Goal: Task Accomplishment & Management: Manage account settings

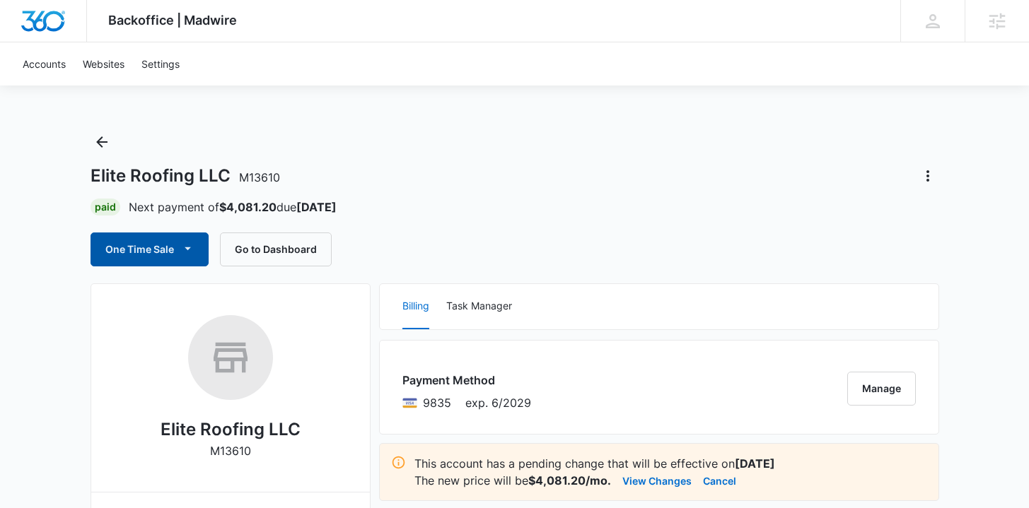
click at [173, 248] on button "One Time Sale" at bounding box center [149, 250] width 118 height 34
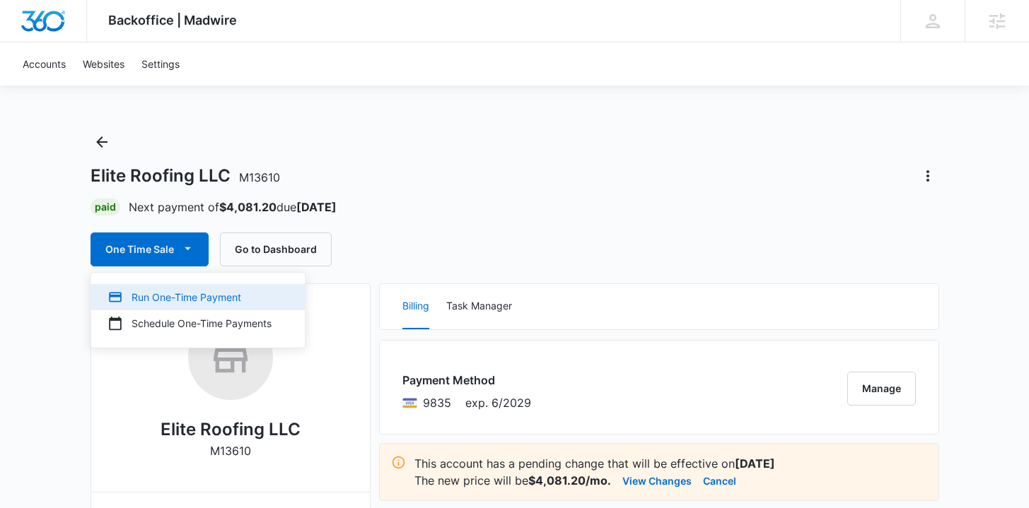
click at [175, 290] on div "Run One-Time Payment" at bounding box center [189, 297] width 163 height 15
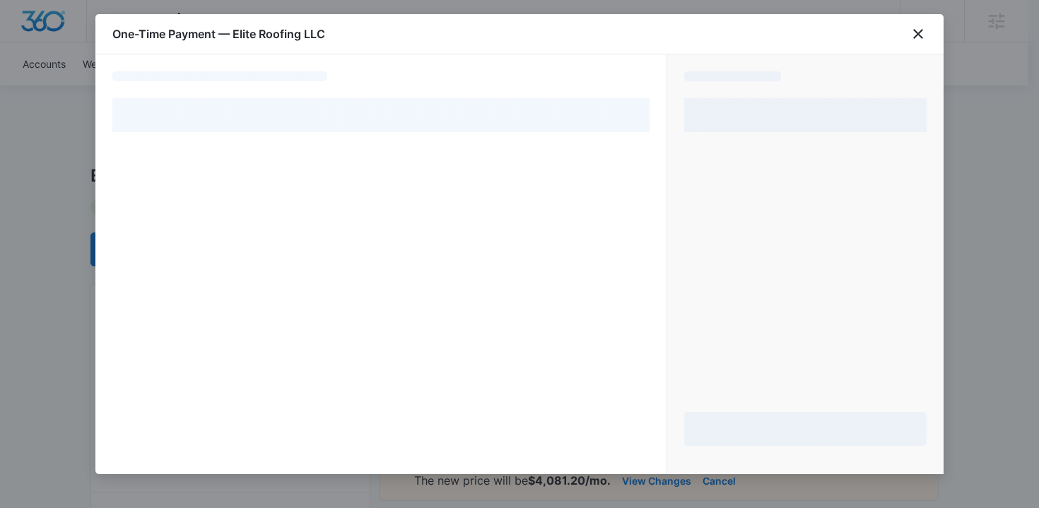
select select "pm_1PtaRXA4n8RTgNjUt8BxygLQ"
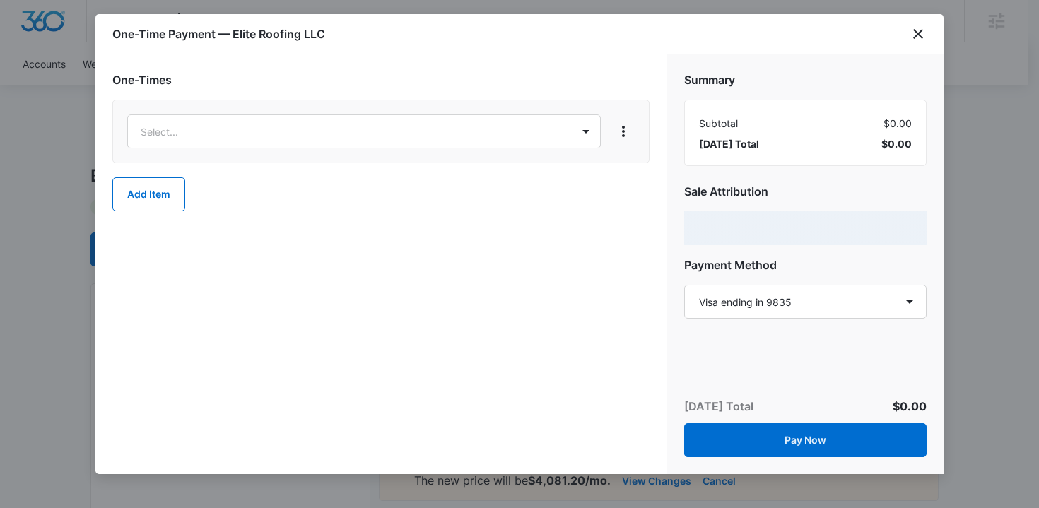
click at [359, 152] on div "Select..." at bounding box center [380, 132] width 537 height 64
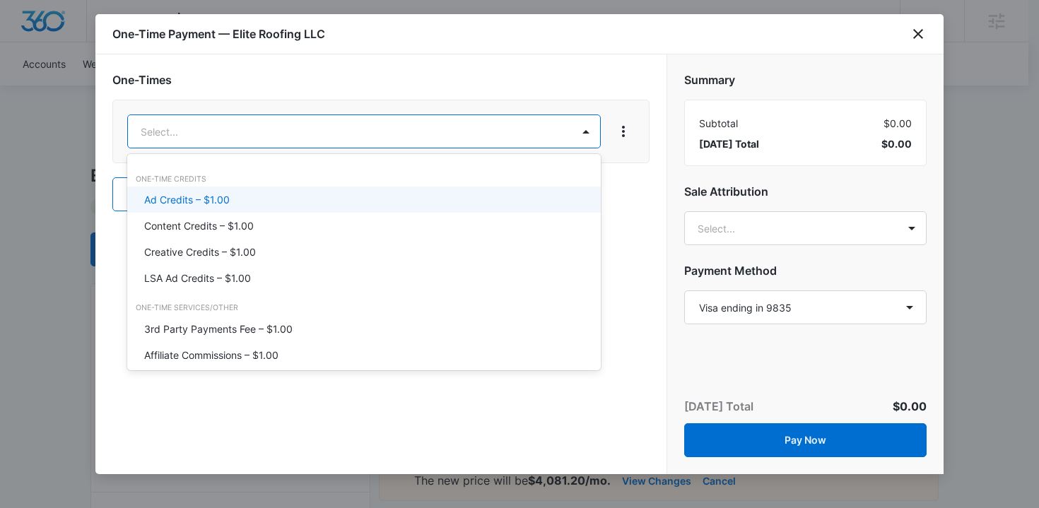
click at [336, 194] on div "Ad Credits – $1.00" at bounding box center [362, 199] width 437 height 15
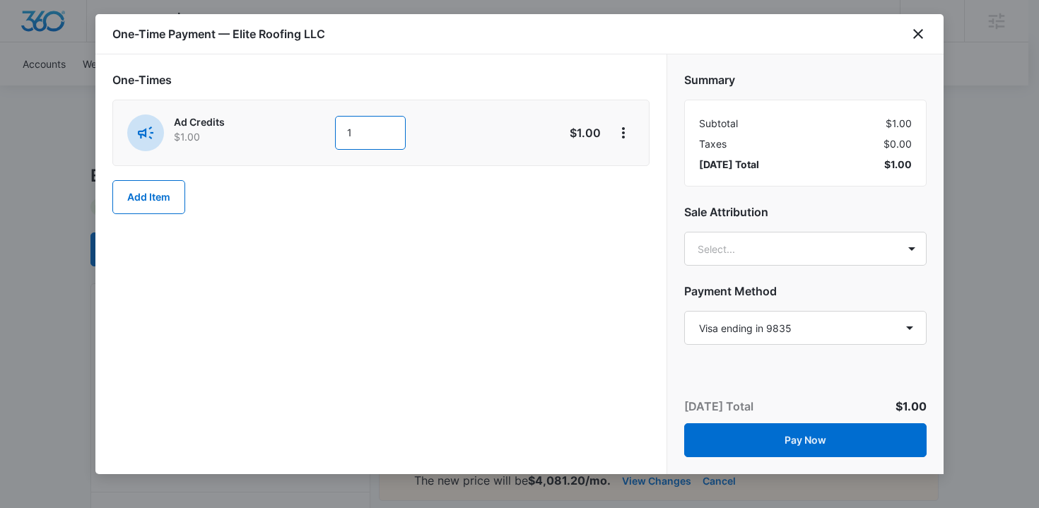
click at [328, 131] on div "Ad Credits $1.00 1" at bounding box center [330, 133] width 407 height 37
type input "2000"
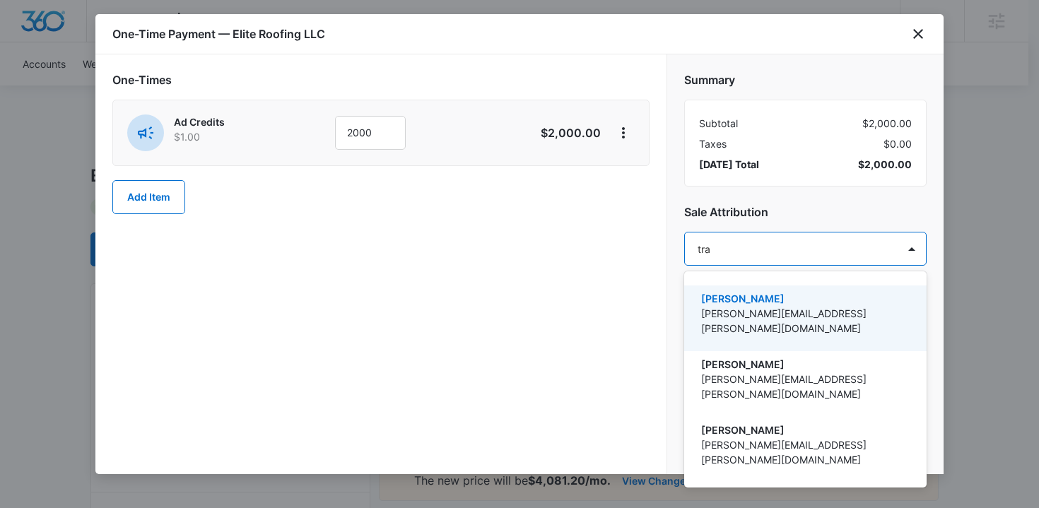
type input "trav"
click at [742, 297] on p "[PERSON_NAME]" at bounding box center [804, 298] width 206 height 15
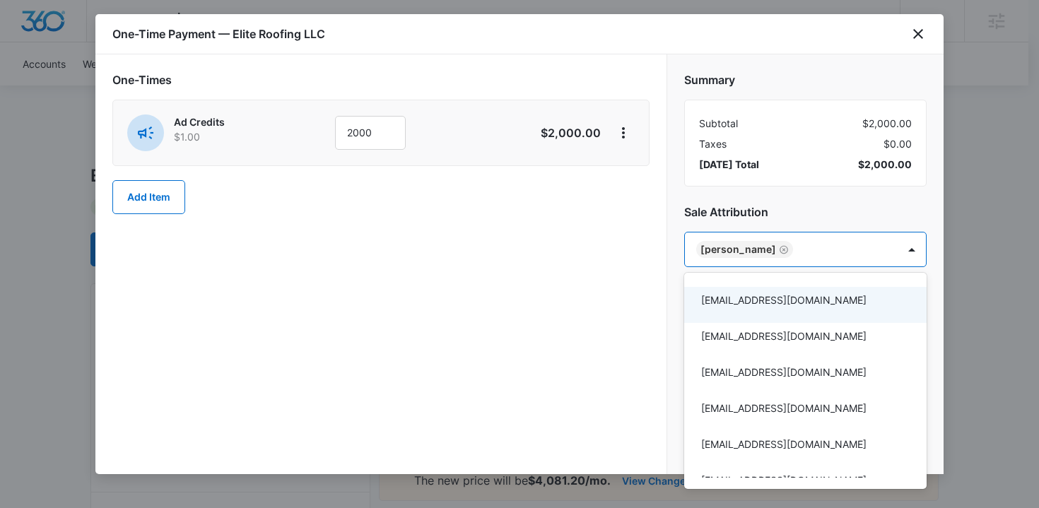
click at [590, 293] on div at bounding box center [519, 254] width 1039 height 508
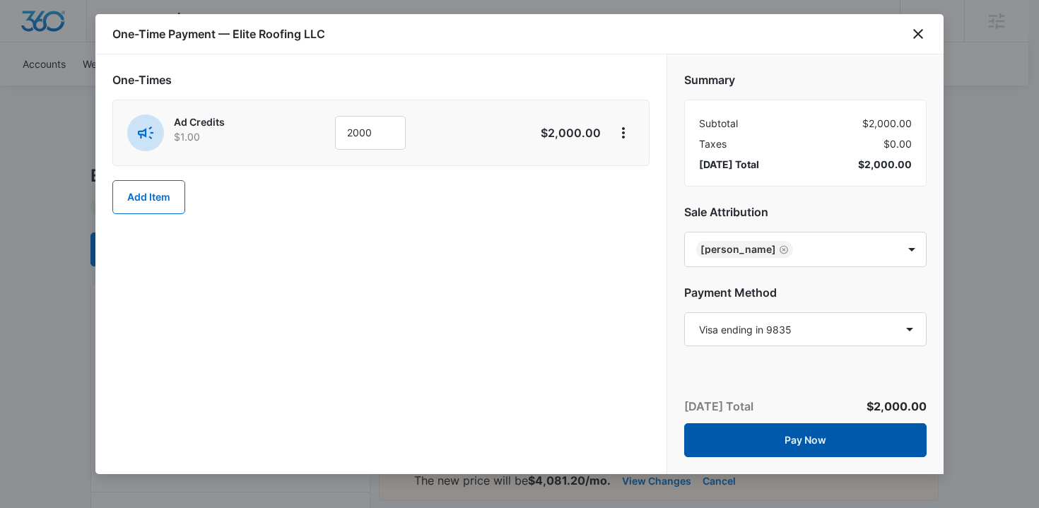
click at [768, 443] on button "Pay Now" at bounding box center [805, 440] width 242 height 34
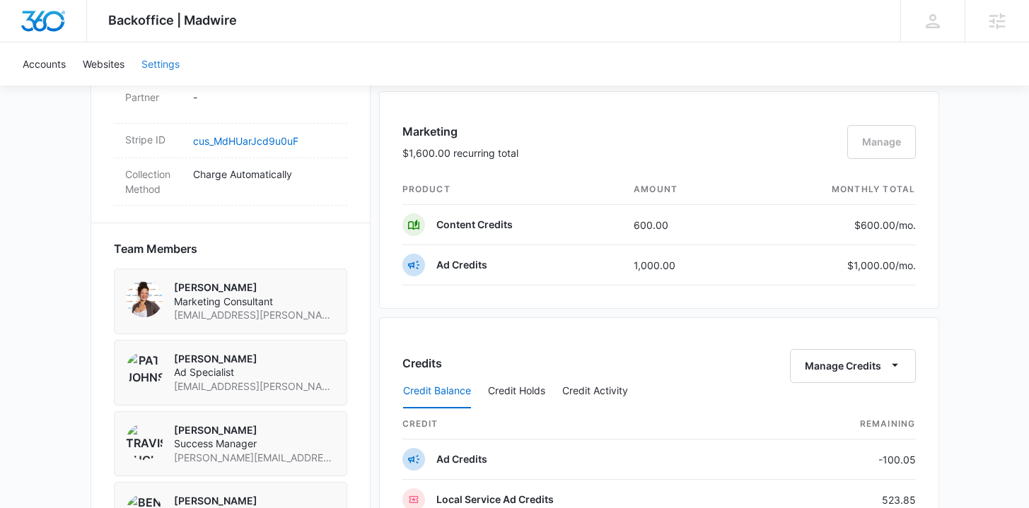
scroll to position [884, 0]
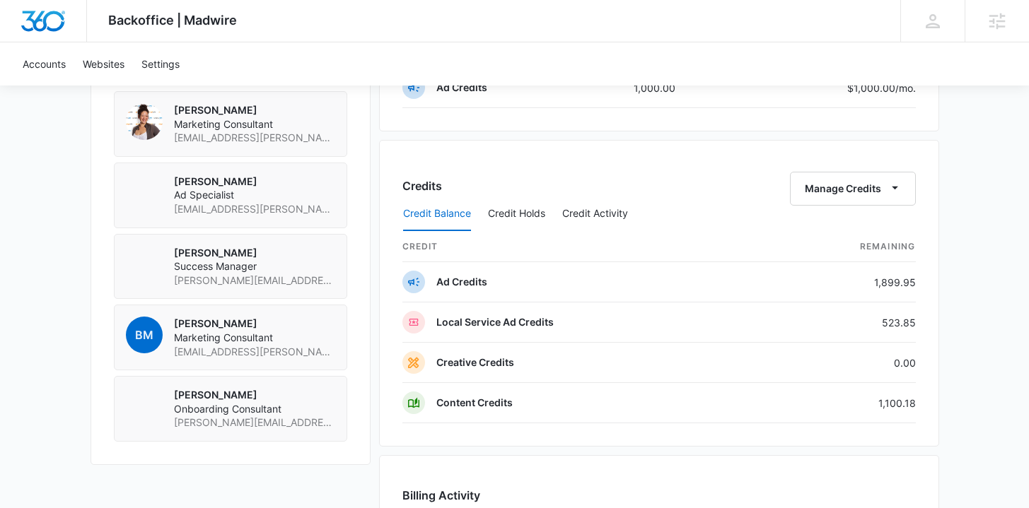
scroll to position [1075, 0]
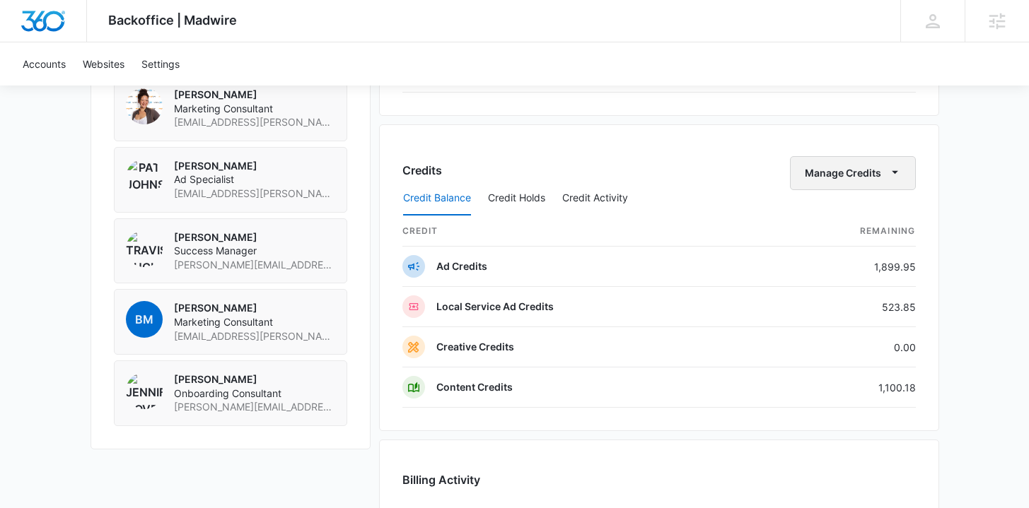
click at [829, 170] on button "Manage Credits" at bounding box center [853, 173] width 126 height 34
click at [824, 217] on div "Transfer Credits" at bounding box center [845, 218] width 74 height 10
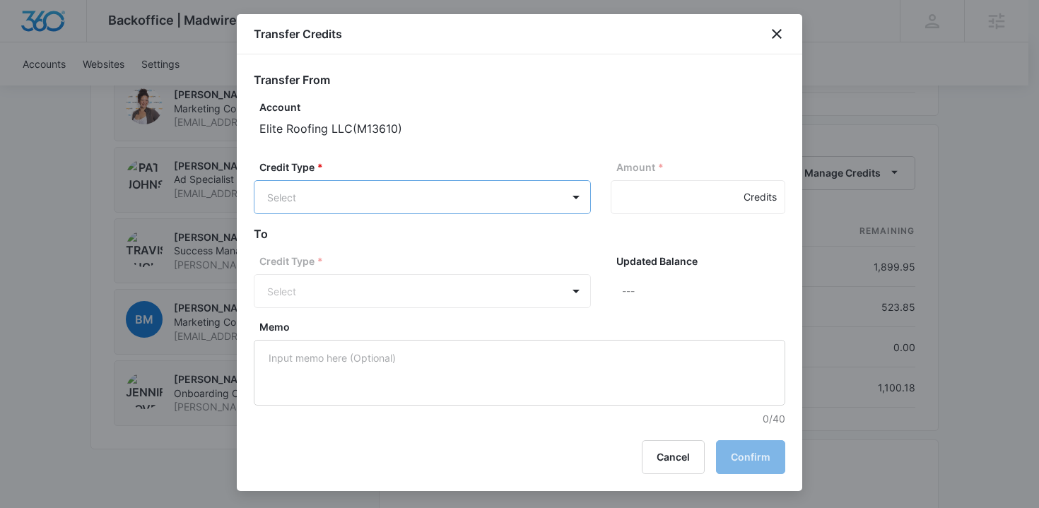
click at [367, 193] on body "Backoffice | Madwire Apps Settings [PERSON_NAME] Buchanan [EMAIL_ADDRESS][PERSO…" at bounding box center [519, 49] width 1039 height 2249
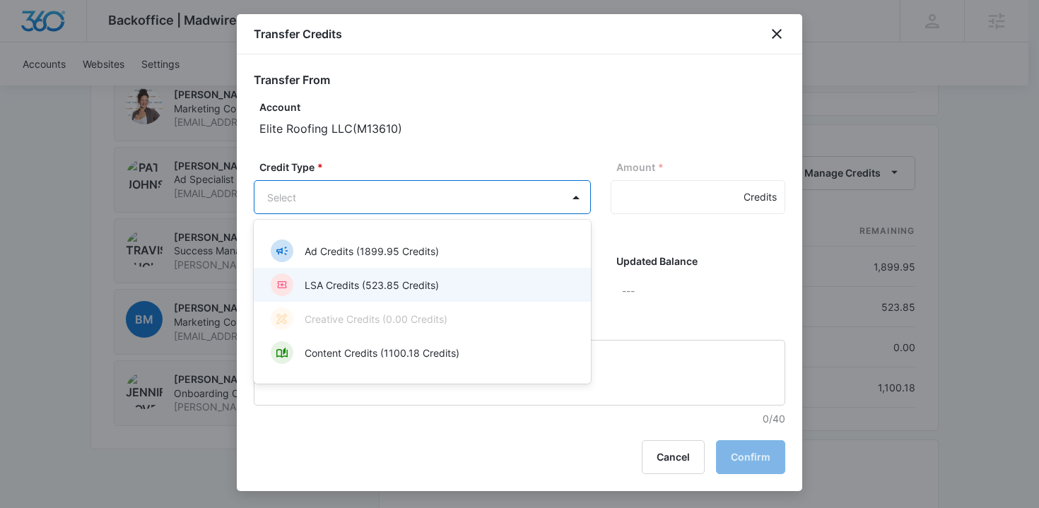
click at [371, 272] on div "LSA Credits (523.85 Credits)" at bounding box center [422, 285] width 337 height 34
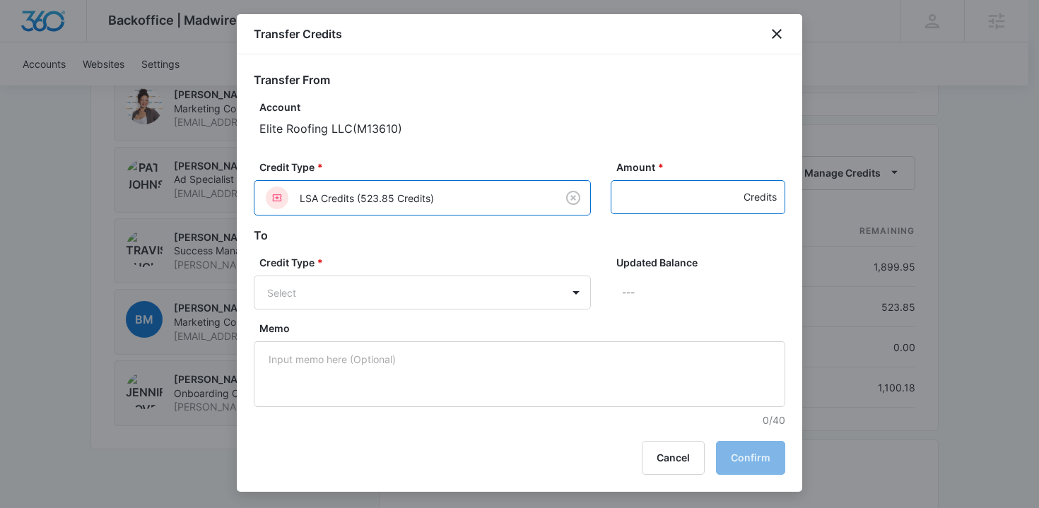
click at [648, 206] on input "Amount *" at bounding box center [698, 197] width 175 height 34
type input "500"
click at [390, 281] on body "Backoffice | Madwire Apps Settings TB Travis Buchanan travis.buchanan@madwire.c…" at bounding box center [519, 49] width 1039 height 2249
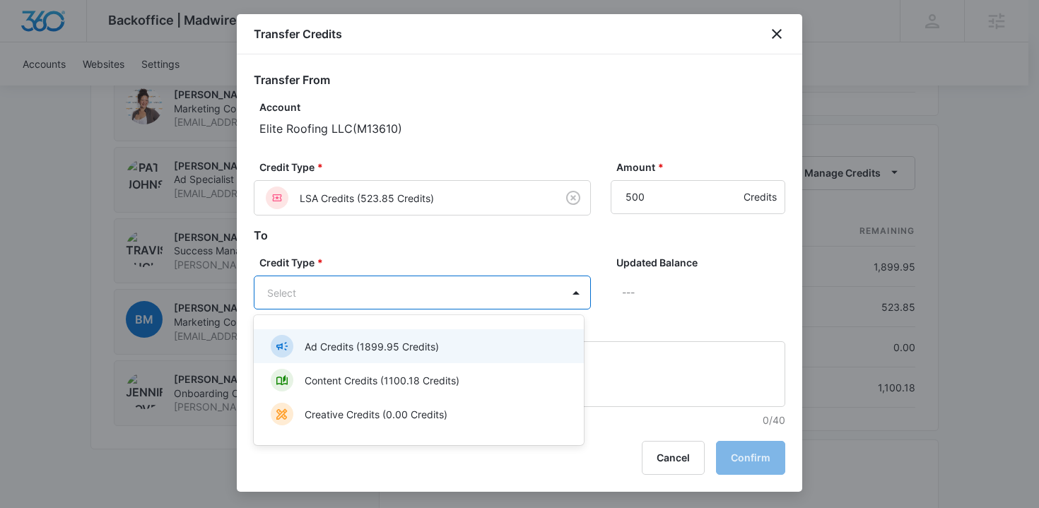
click at [379, 339] on p "Ad Credits (1899.95 Credits)" at bounding box center [372, 346] width 134 height 15
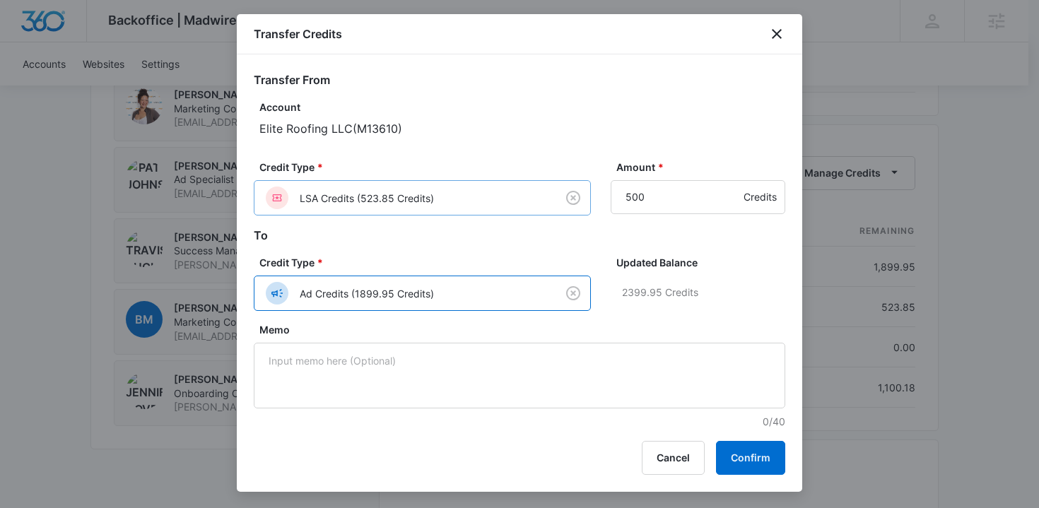
click at [453, 205] on body "Backoffice | Madwire Apps Settings TB Travis Buchanan travis.buchanan@madwire.c…" at bounding box center [519, 49] width 1039 height 2249
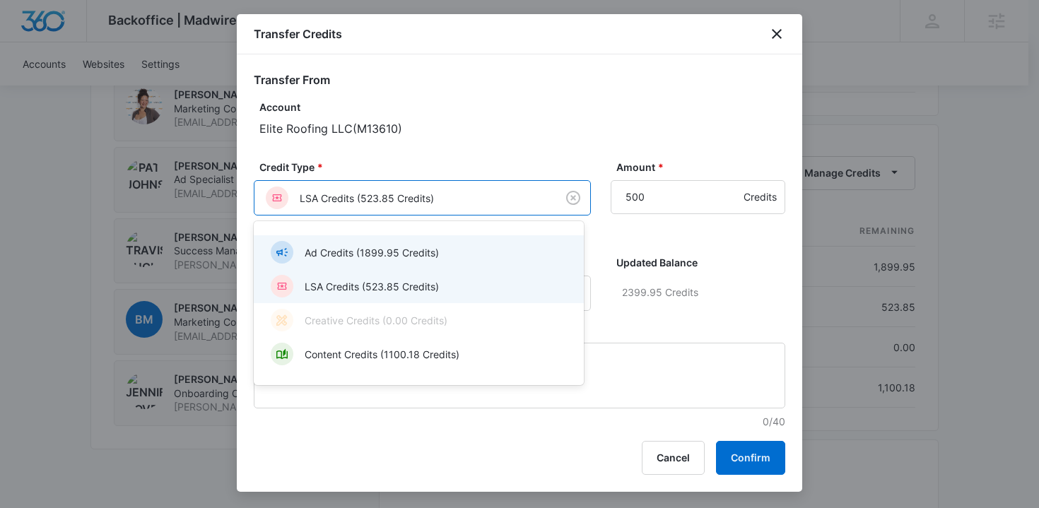
click at [445, 253] on div "Ad Credits (1899.95 Credits)" at bounding box center [417, 252] width 293 height 23
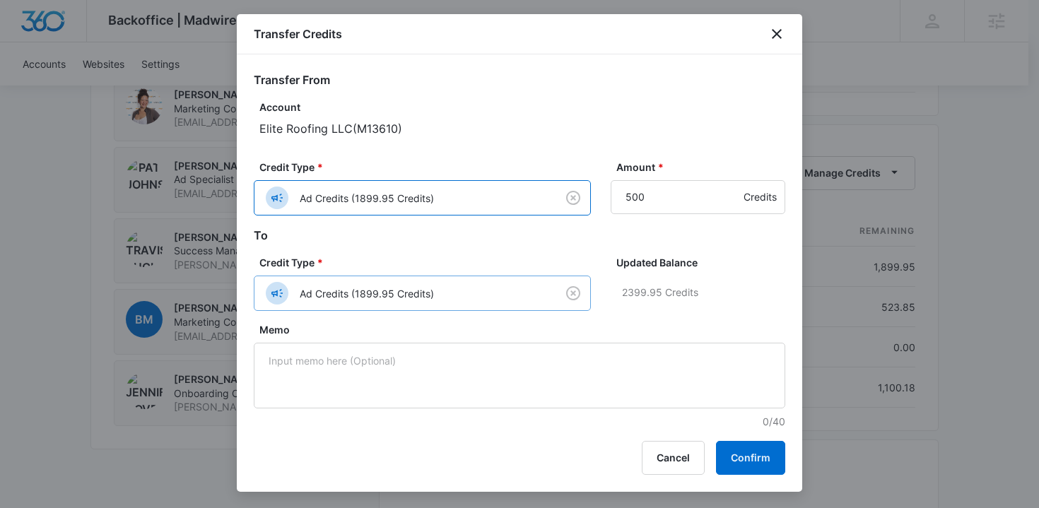
click at [435, 287] on body "Backoffice | Madwire Apps Settings TB Travis Buchanan travis.buchanan@madwire.c…" at bounding box center [519, 49] width 1039 height 2249
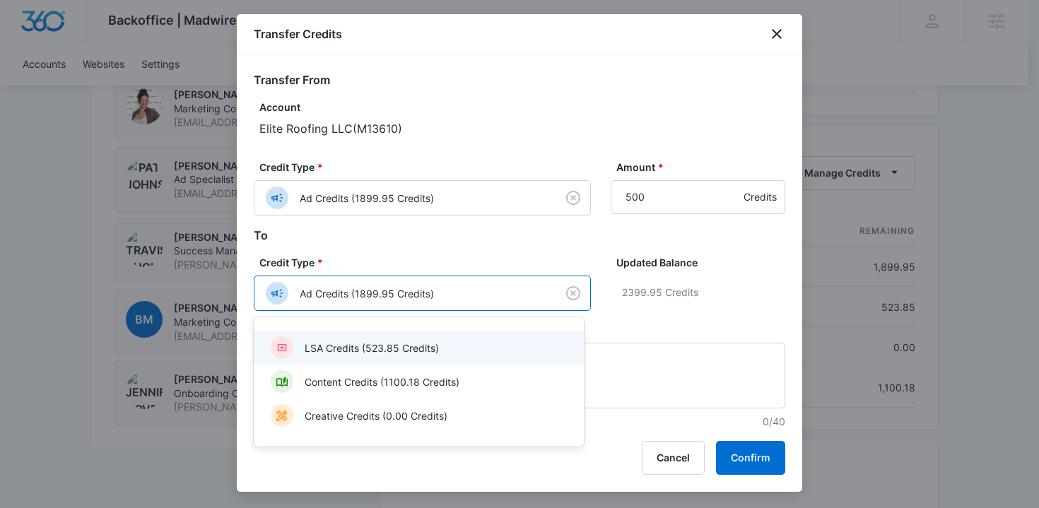
click at [434, 350] on p "LSA Credits (523.85 Credits)" at bounding box center [372, 348] width 134 height 15
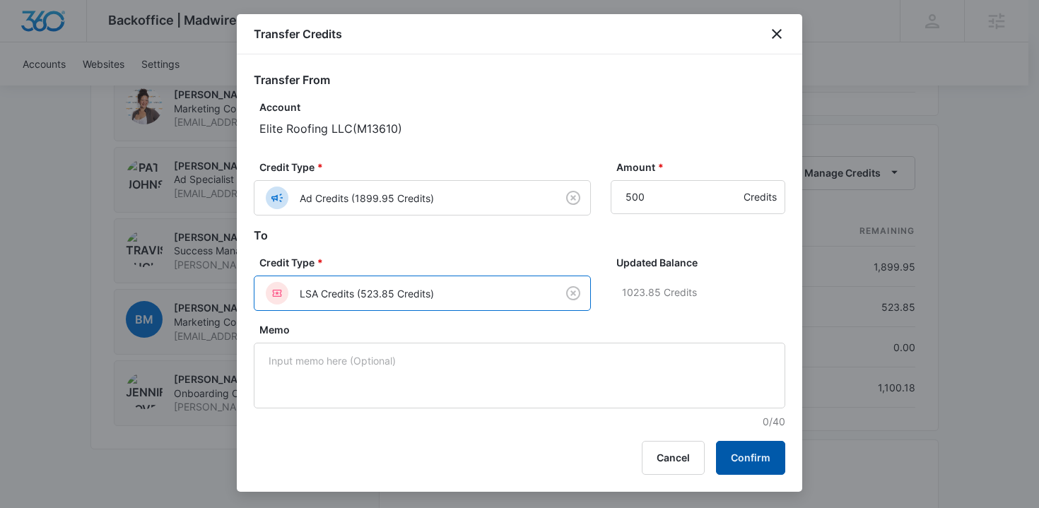
click at [735, 464] on button "Confirm" at bounding box center [750, 458] width 69 height 34
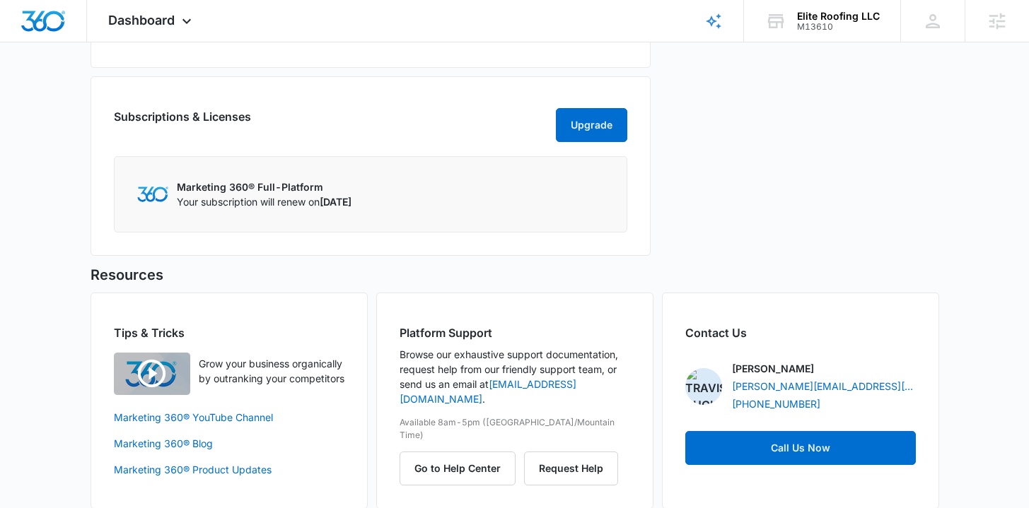
scroll to position [356, 0]
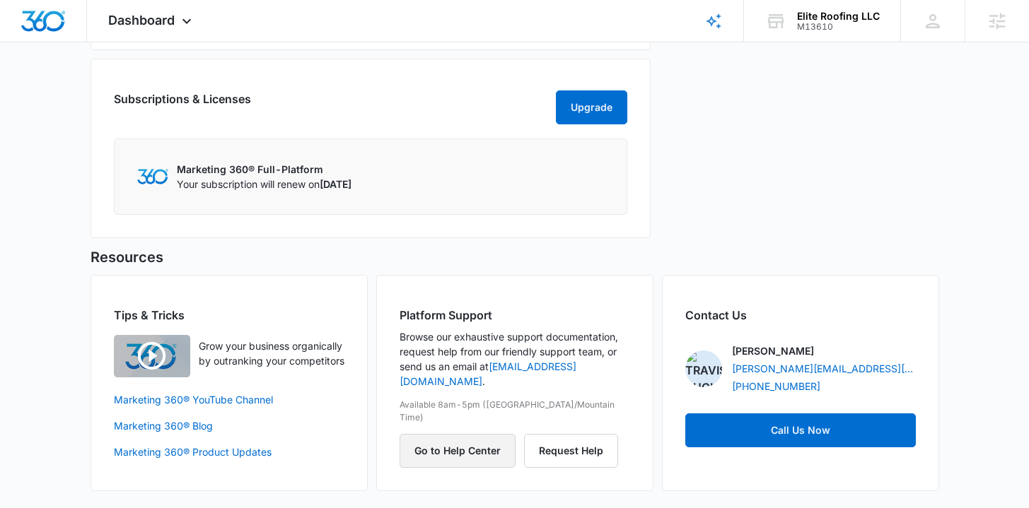
click at [458, 434] on button "Go to Help Center" at bounding box center [457, 451] width 116 height 34
